Goal: Navigation & Orientation: Find specific page/section

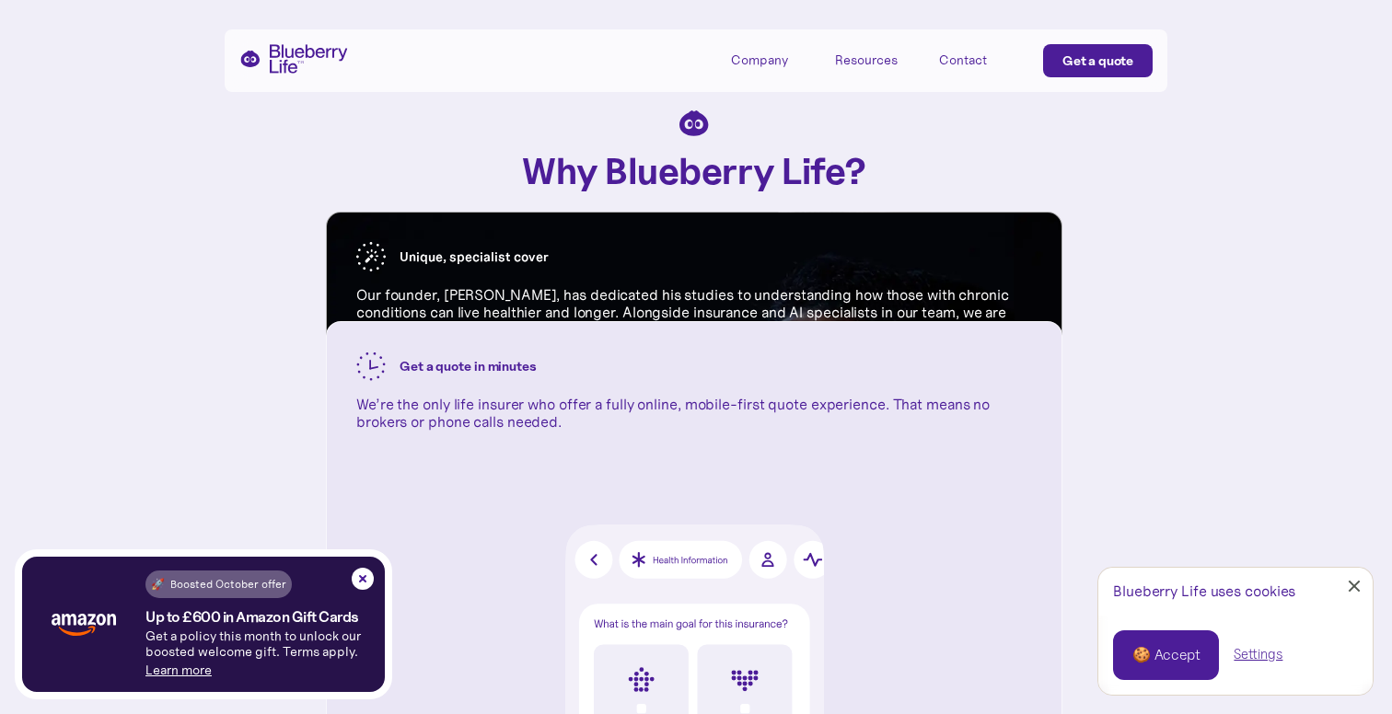
scroll to position [2015, 2]
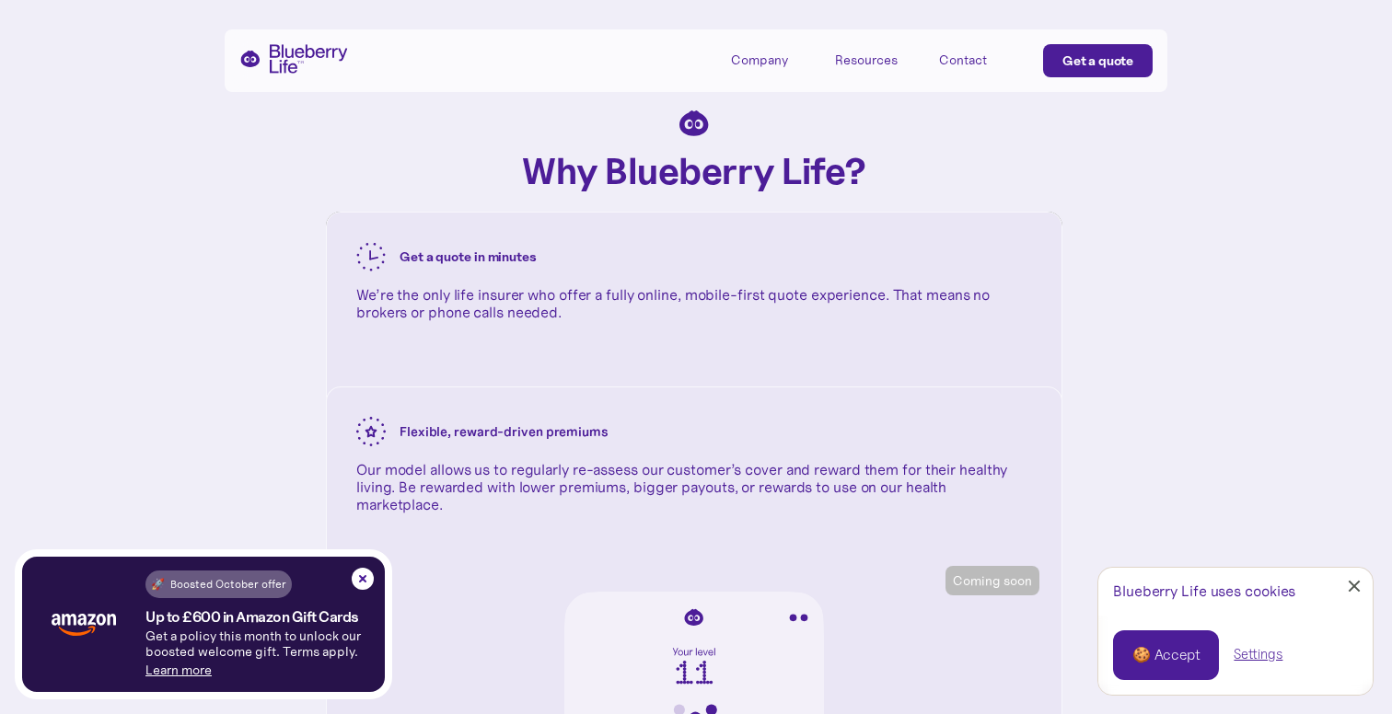
click at [865, 64] on div "Resources" at bounding box center [866, 60] width 63 height 16
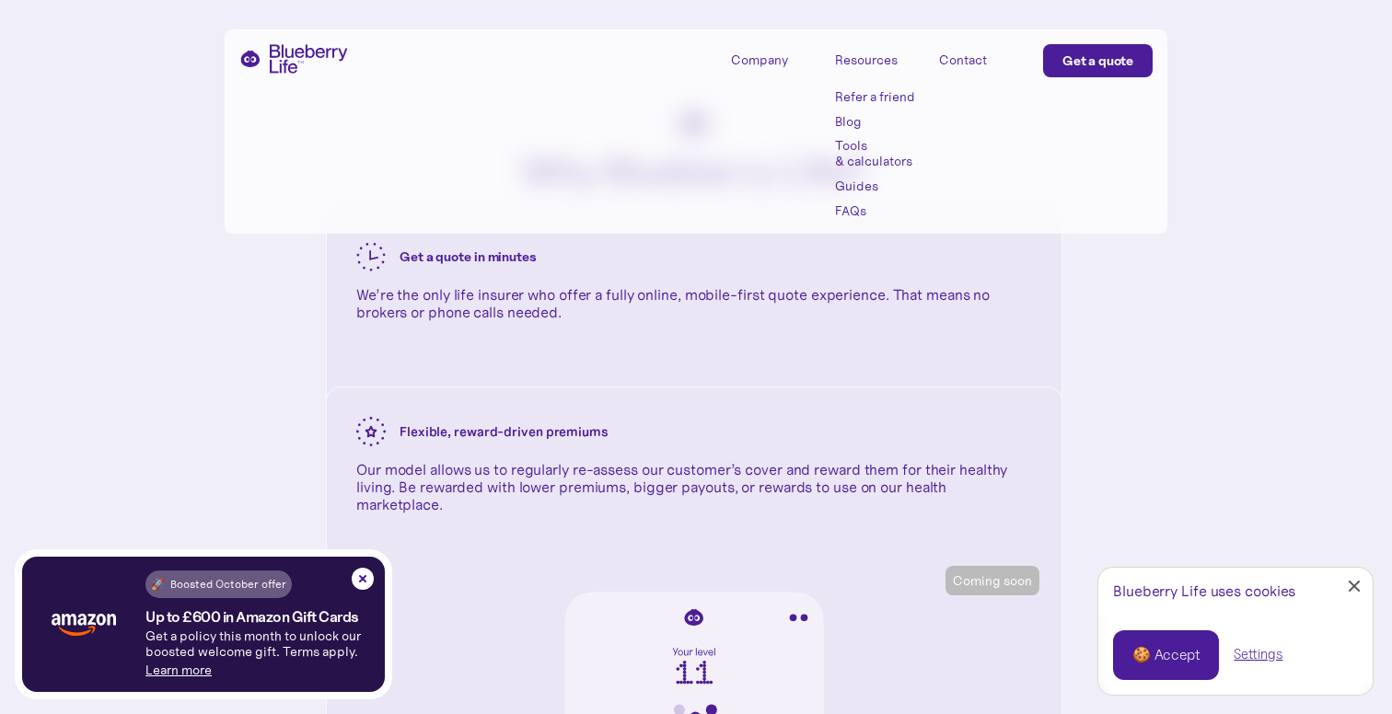
click at [852, 121] on link "Blog" at bounding box center [876, 122] width 83 height 16
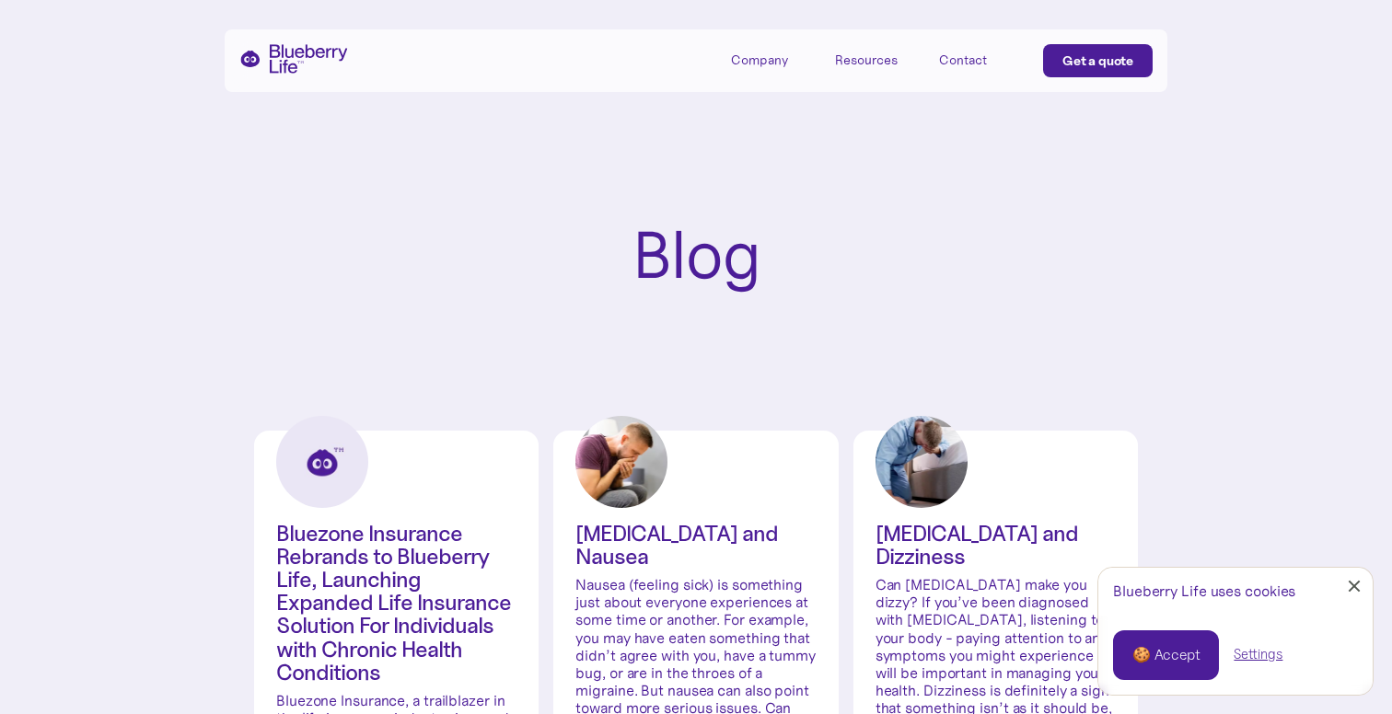
click at [281, 60] on img "home" at bounding box center [293, 58] width 109 height 29
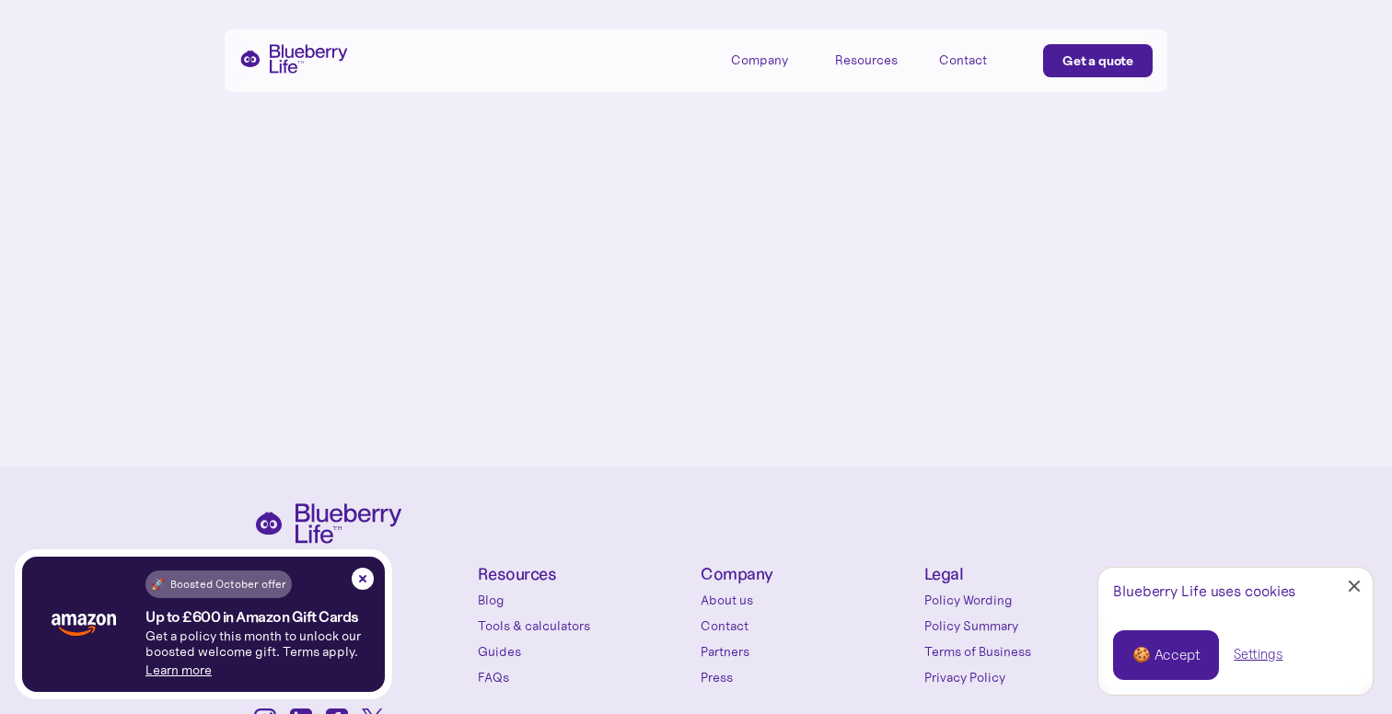
scroll to position [7823, 0]
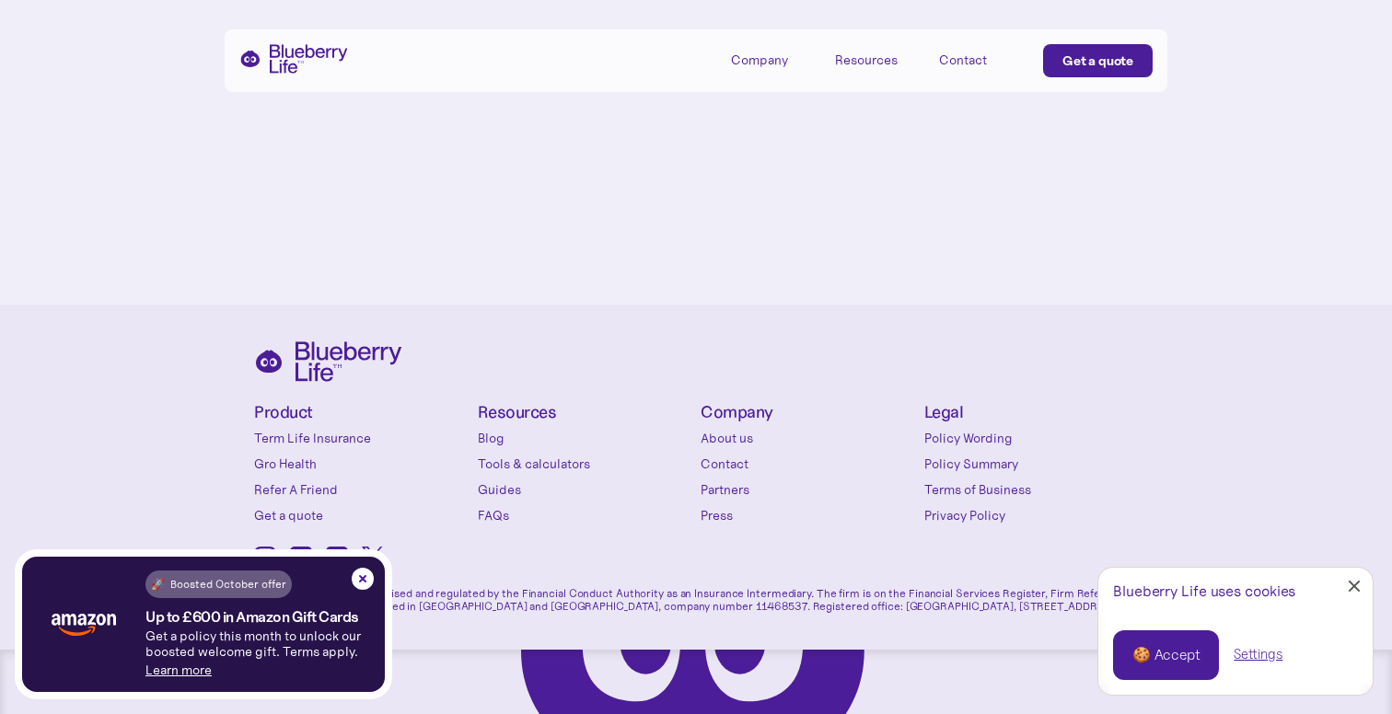
click at [302, 547] on icon at bounding box center [301, 558] width 22 height 22
